Goal: Book appointment/travel/reservation

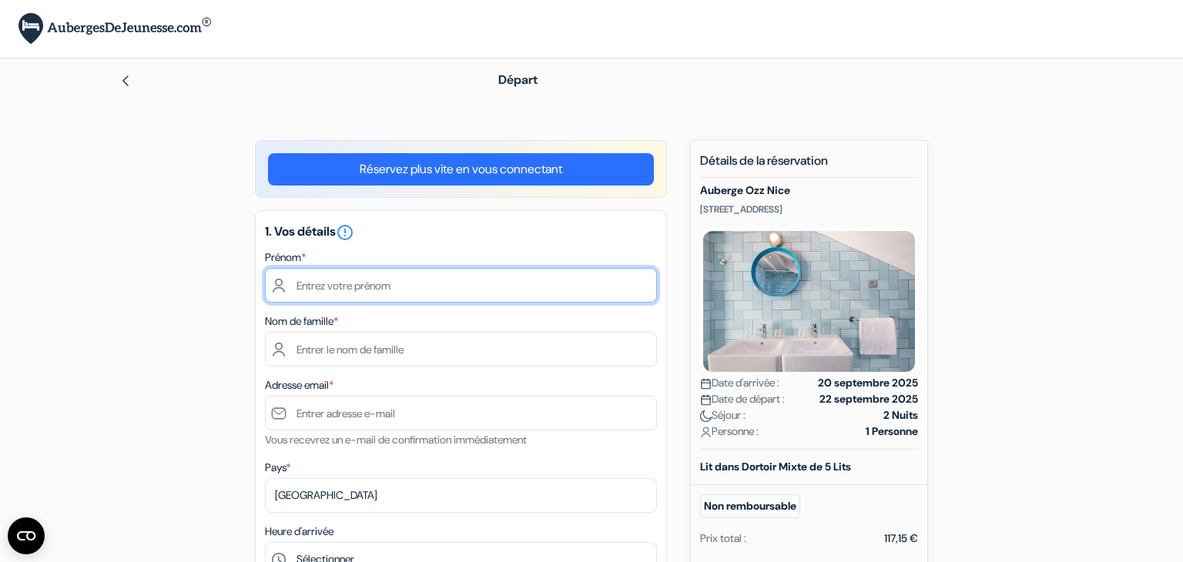
click at [387, 286] on input "text" at bounding box center [461, 285] width 392 height 35
type input "dan"
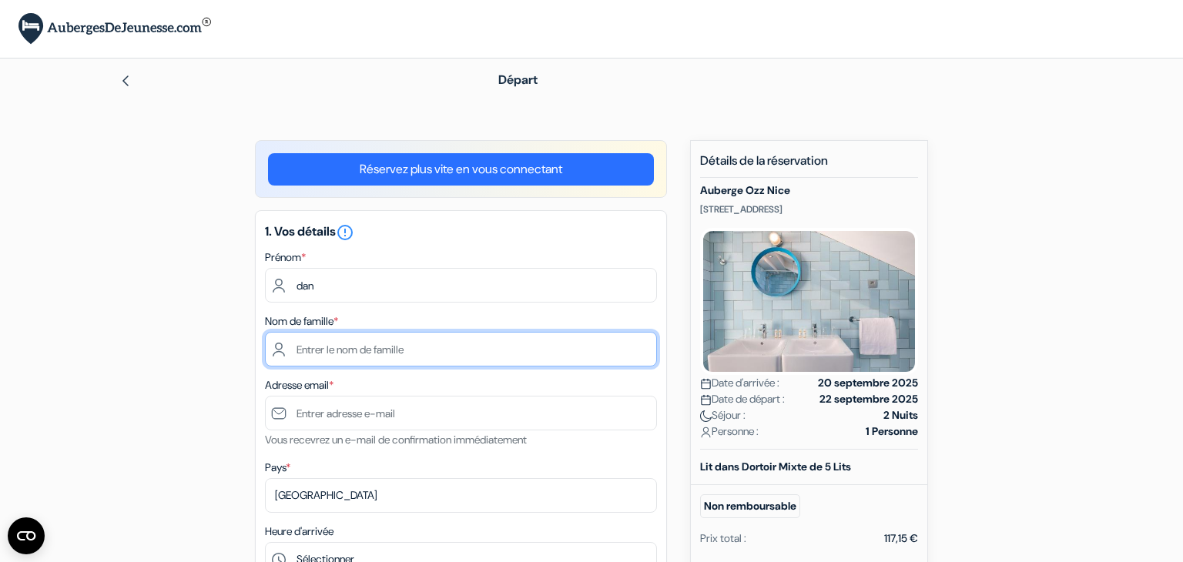
type input "LAMALETIE"
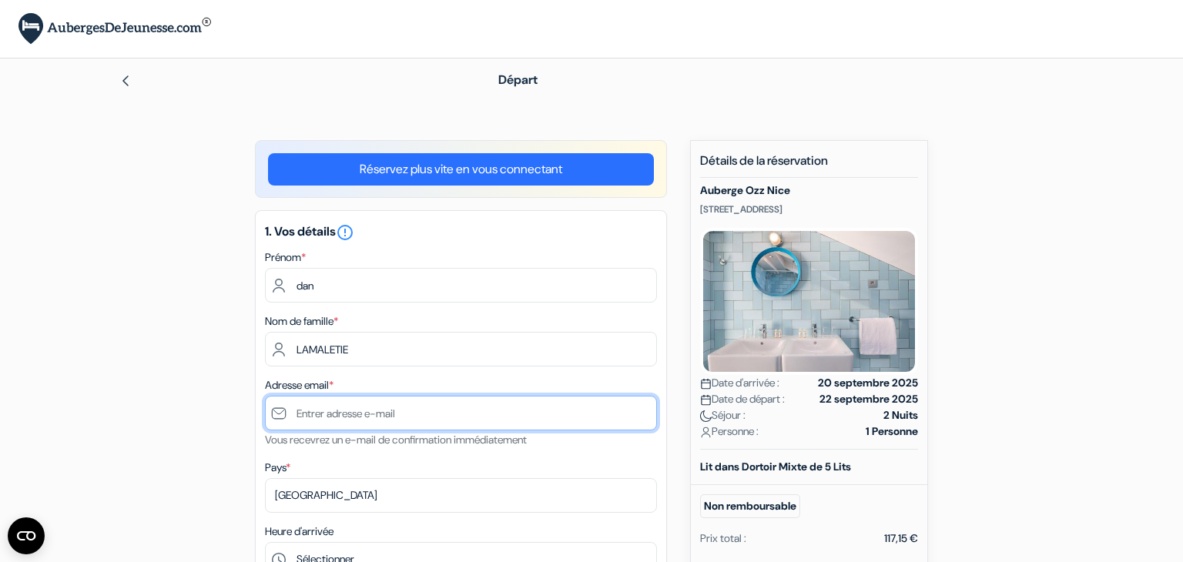
type input "[EMAIL_ADDRESS][DOMAIN_NAME]"
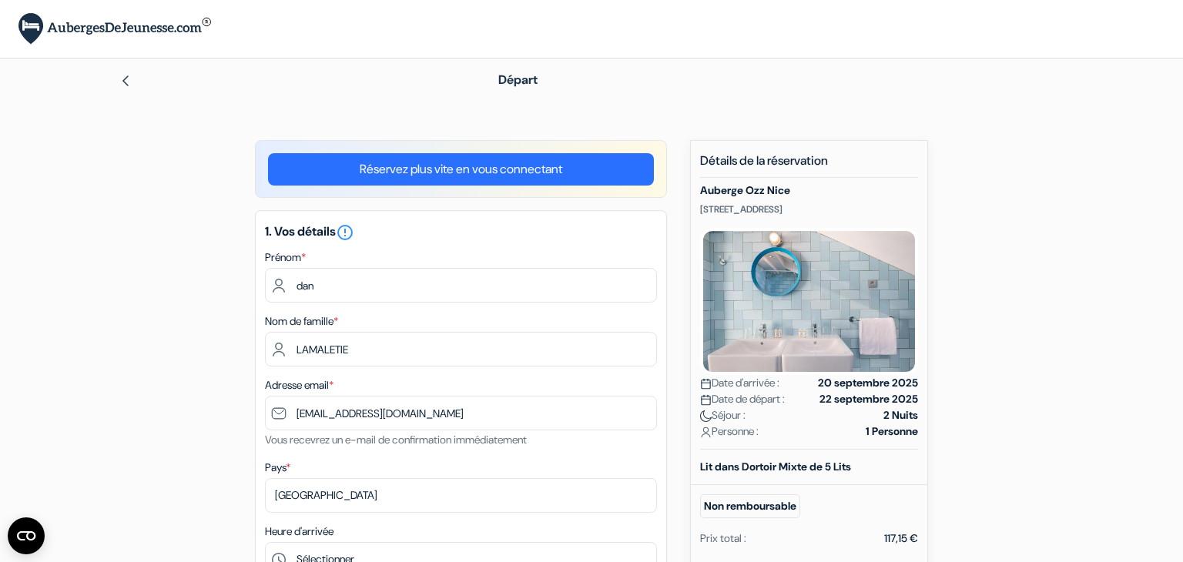
type input "+33620380506"
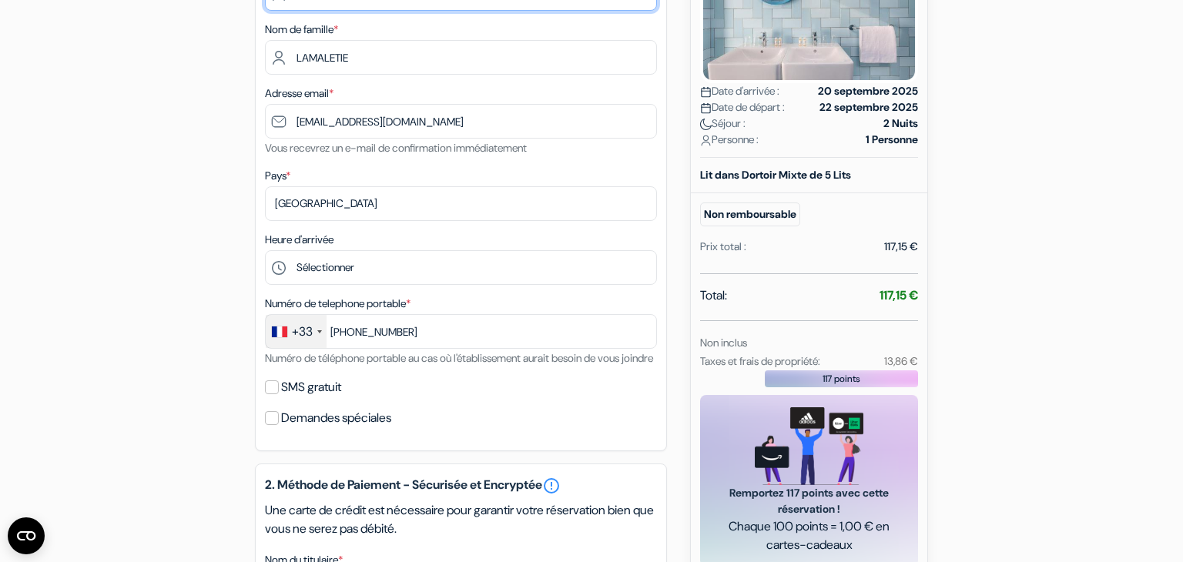
scroll to position [295, 0]
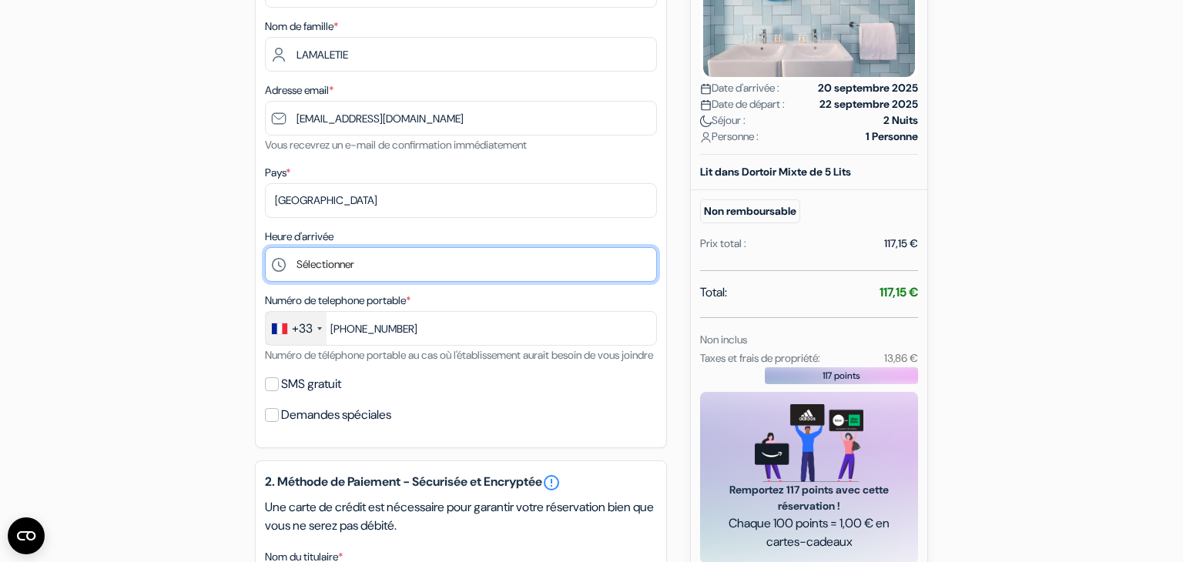
click at [370, 270] on select "Sélectionner 15:00 16:00 17:00 18:00 19:00 20:00 21:00 22:00 23:00 0:00" at bounding box center [461, 264] width 392 height 35
select select "16"
click at [265, 248] on select "Sélectionner 15:00 16:00 17:00 18:00 19:00 20:00 21:00 22:00 23:00 0:00" at bounding box center [461, 264] width 392 height 35
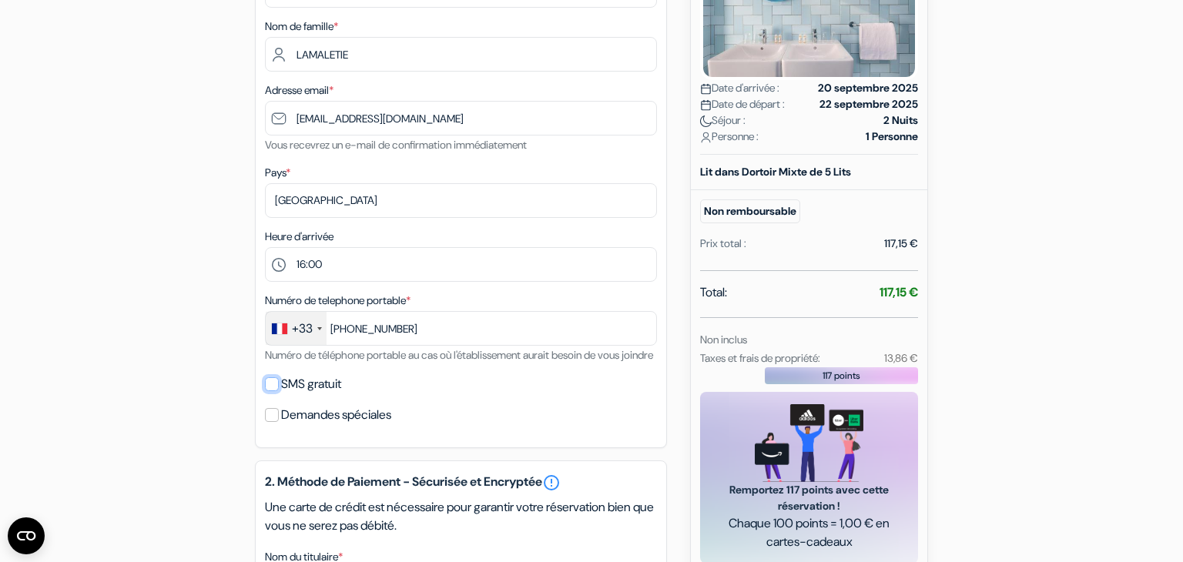
click at [273, 391] on input "SMS gratuit" at bounding box center [272, 384] width 14 height 14
checkbox input "true"
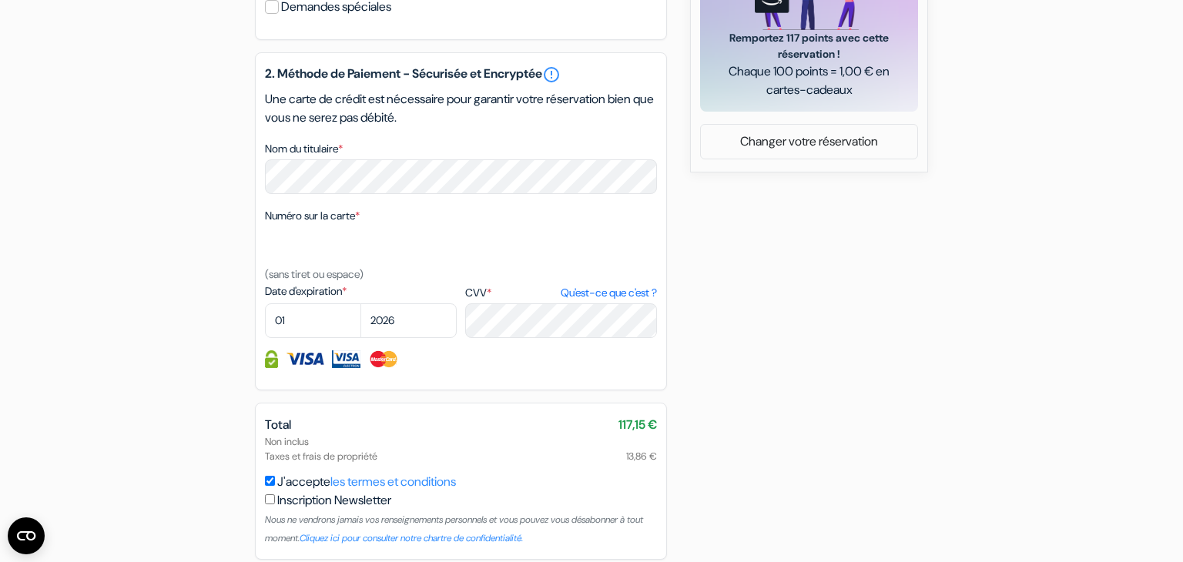
scroll to position [767, 0]
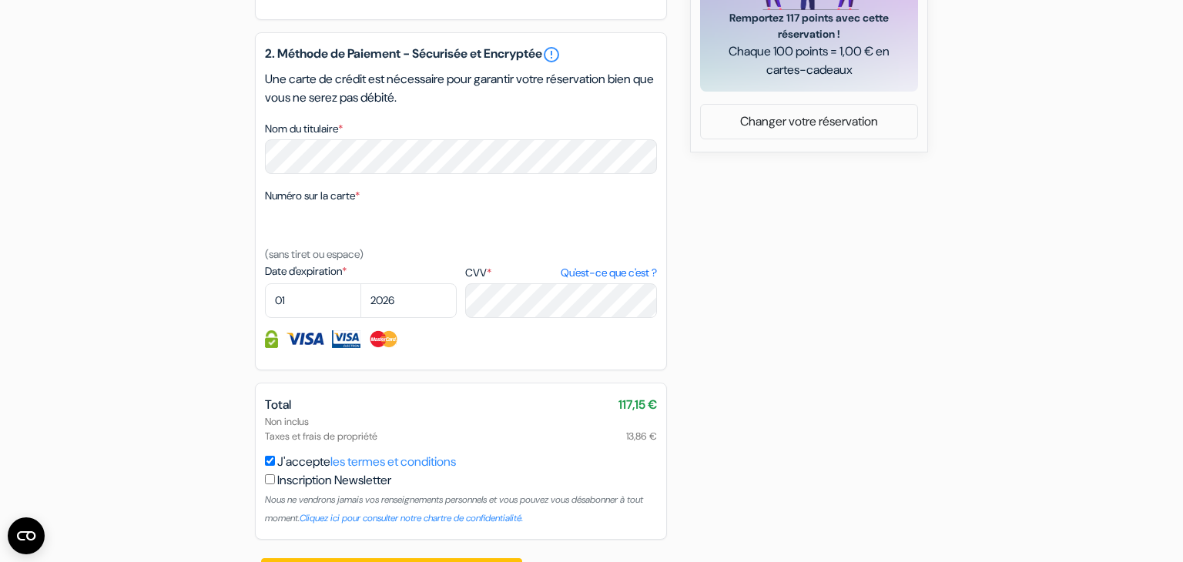
click at [273, 484] on input "checkbox" at bounding box center [270, 479] width 10 height 10
checkbox input "true"
select select "06"
select select "2029"
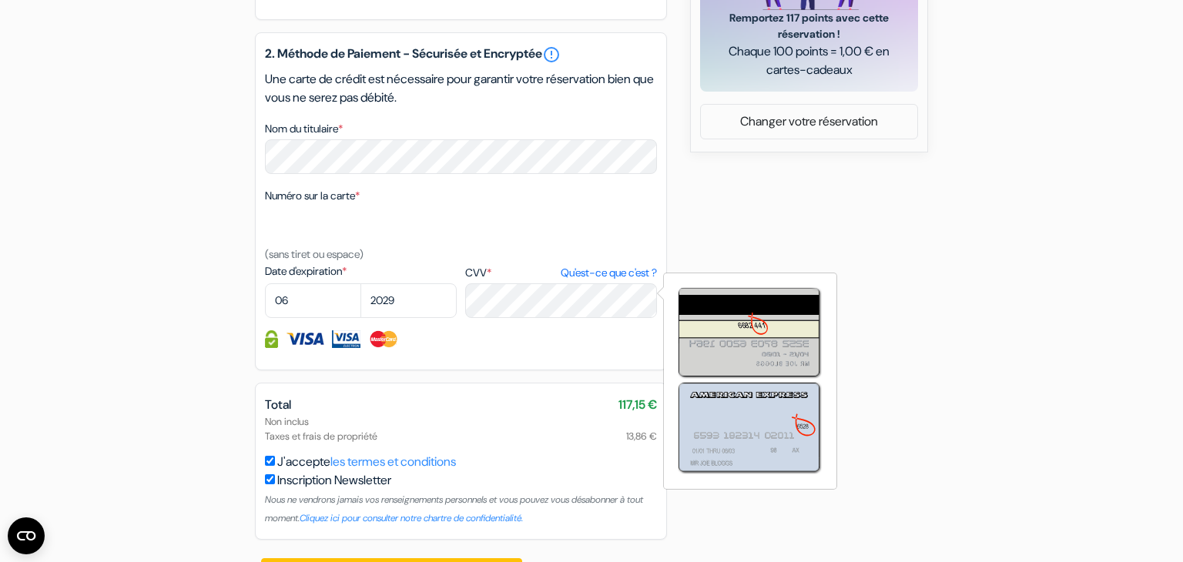
click at [591, 281] on link "Qu'est-ce que c'est ?" at bounding box center [608, 273] width 96 height 16
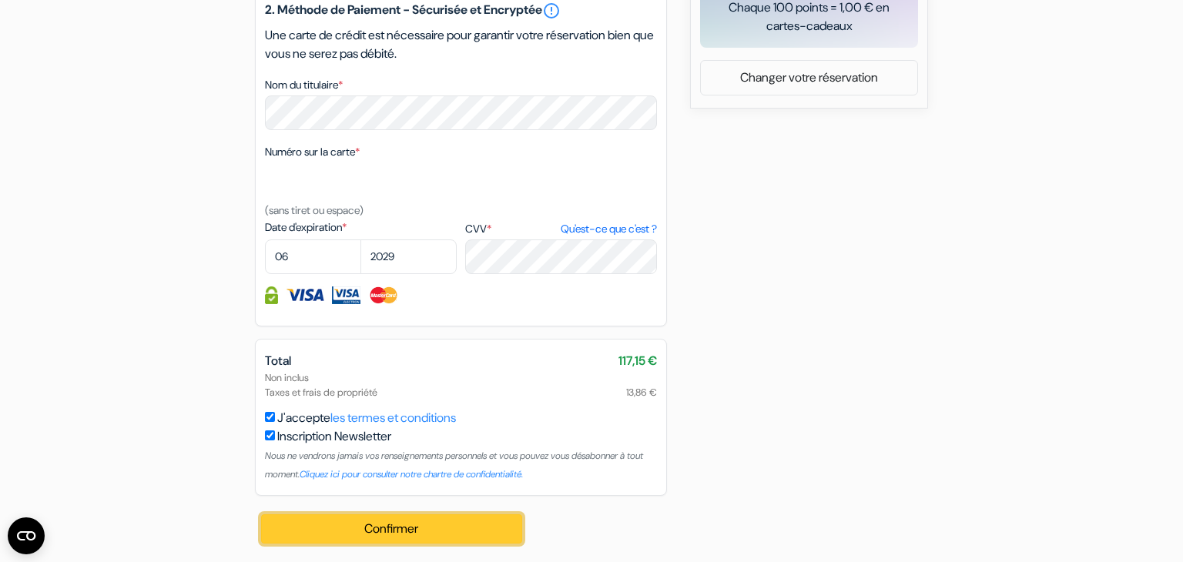
click at [420, 538] on button "Confirmer Loading..." at bounding box center [391, 528] width 261 height 29
